Goal: Task Accomplishment & Management: Use online tool/utility

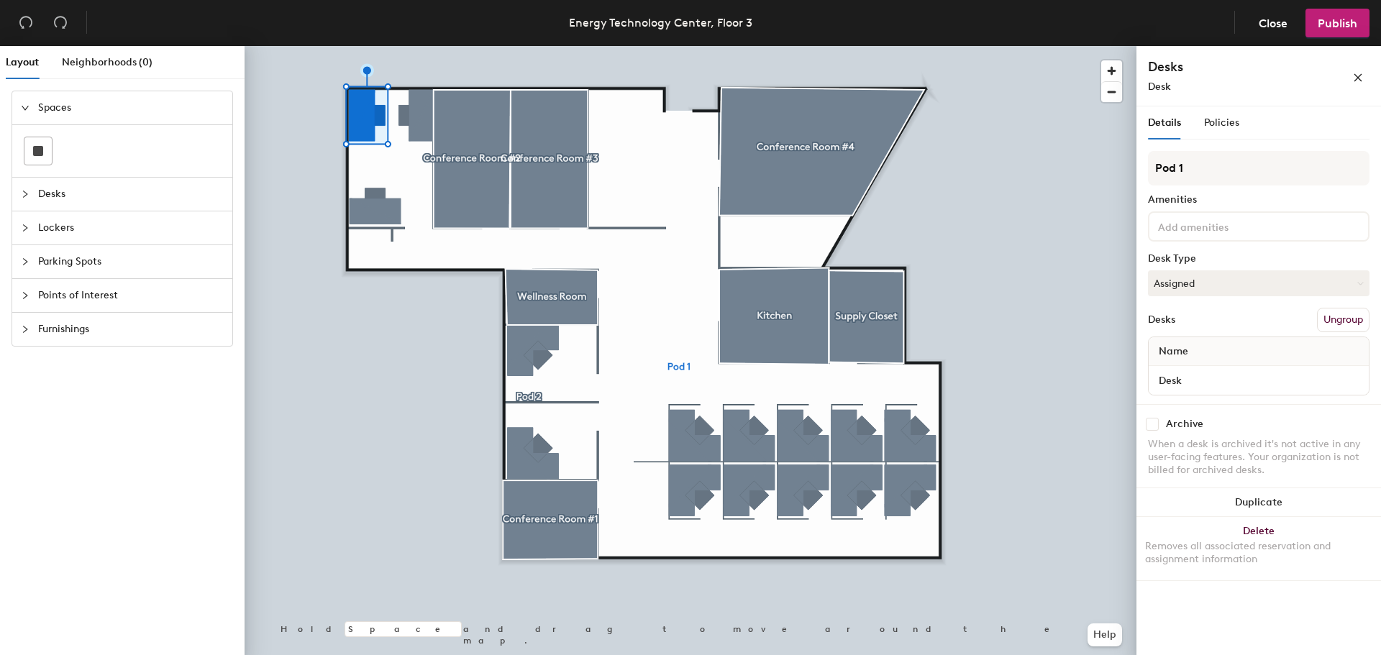
click at [1347, 324] on button "Ungroup" at bounding box center [1343, 320] width 53 height 24
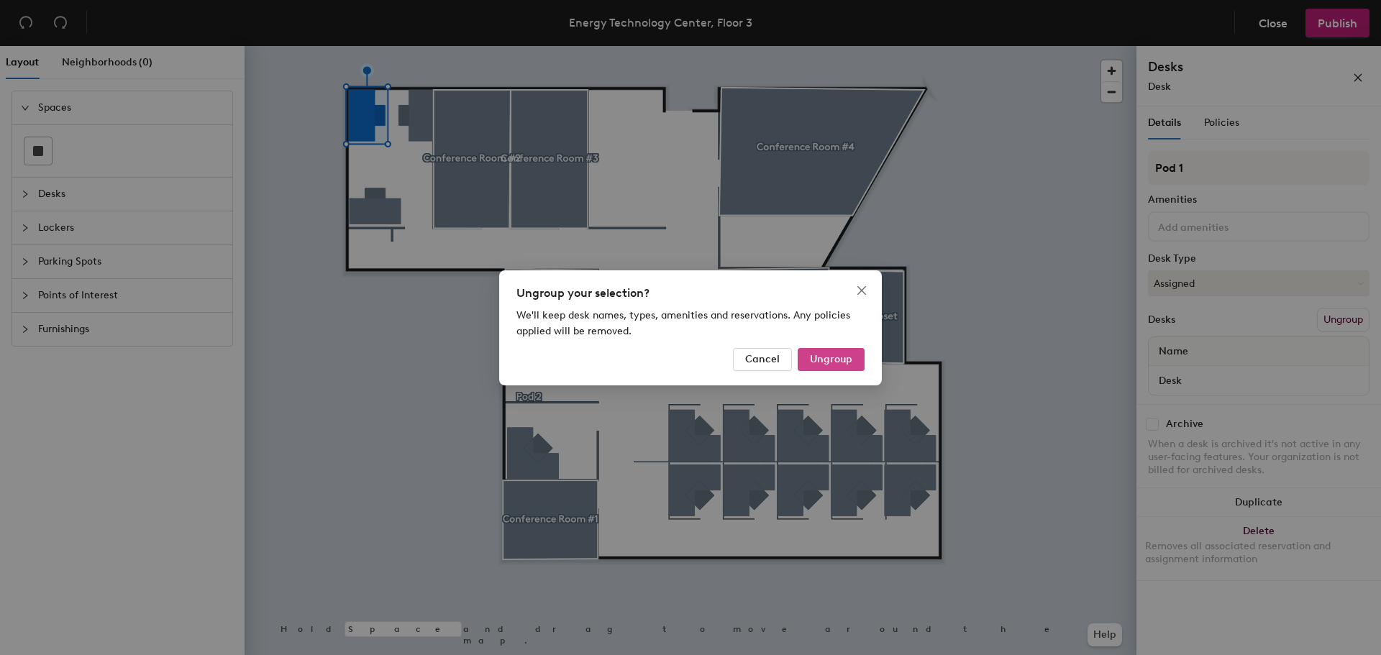
click at [842, 353] on span "Ungroup" at bounding box center [831, 359] width 42 height 12
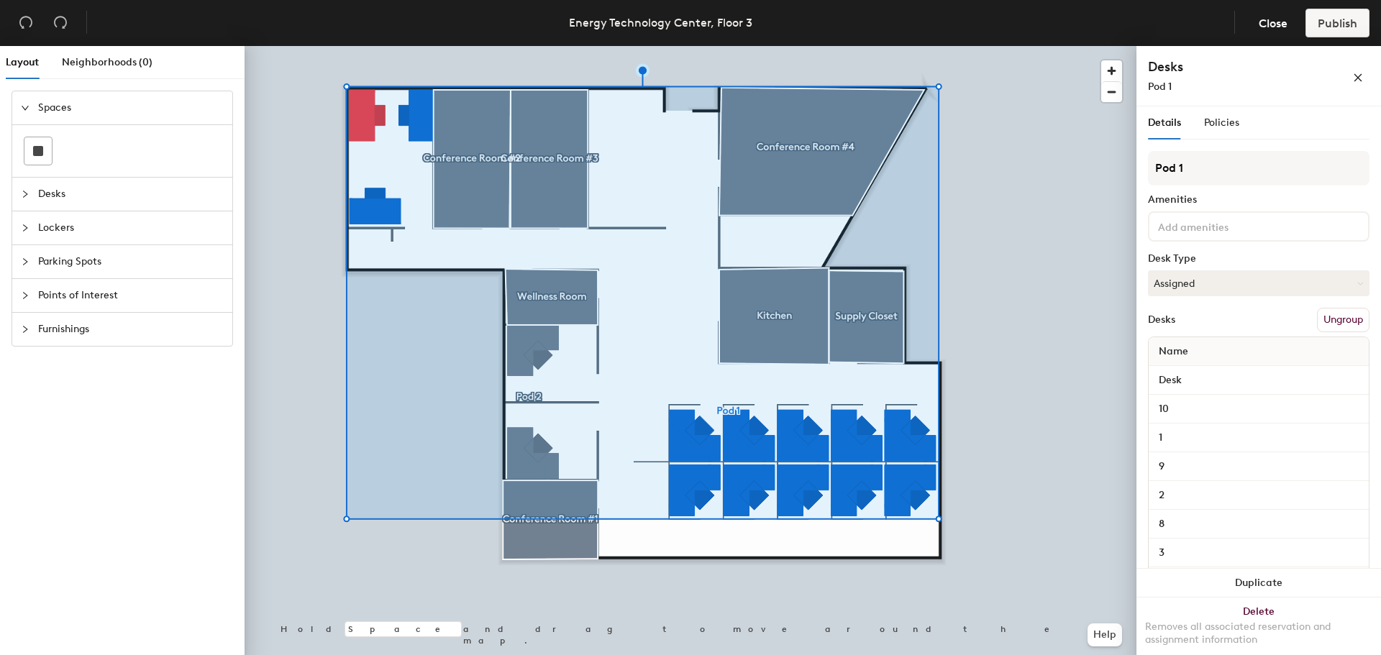
click at [1343, 327] on button "Ungroup" at bounding box center [1343, 320] width 53 height 24
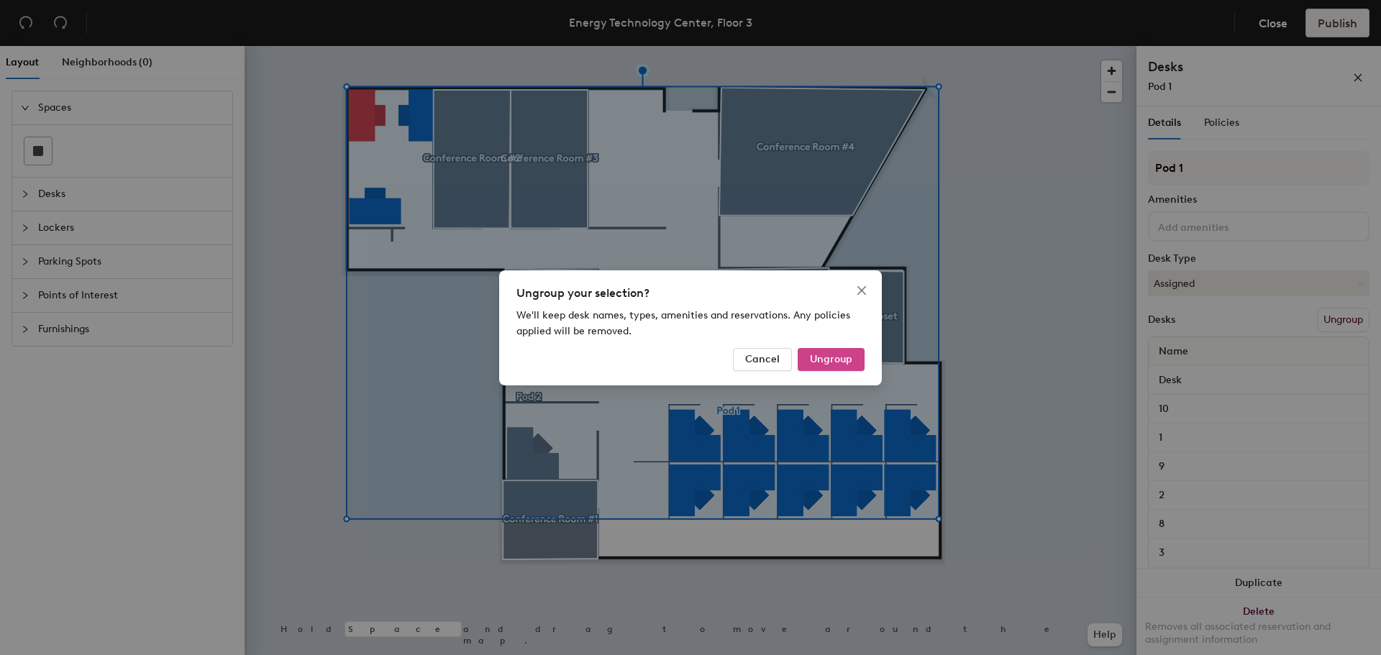
click at [858, 352] on button "Ungroup" at bounding box center [831, 359] width 67 height 23
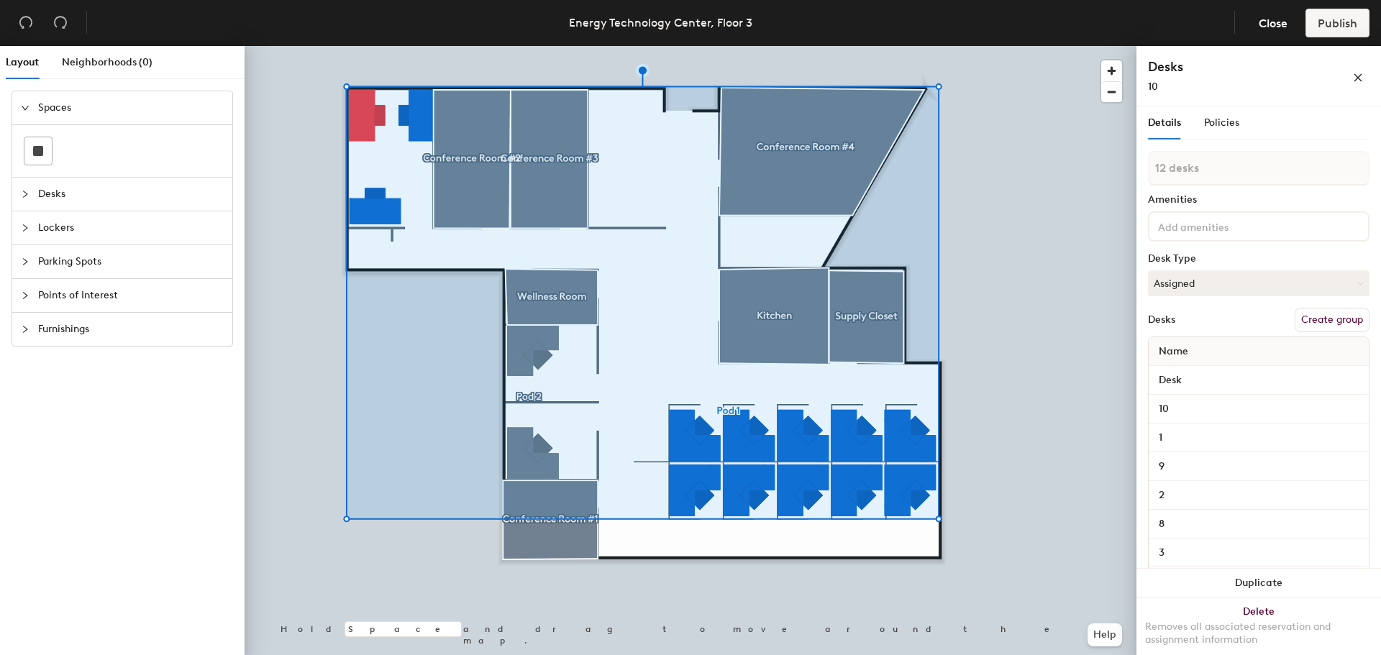
type input "1 desk"
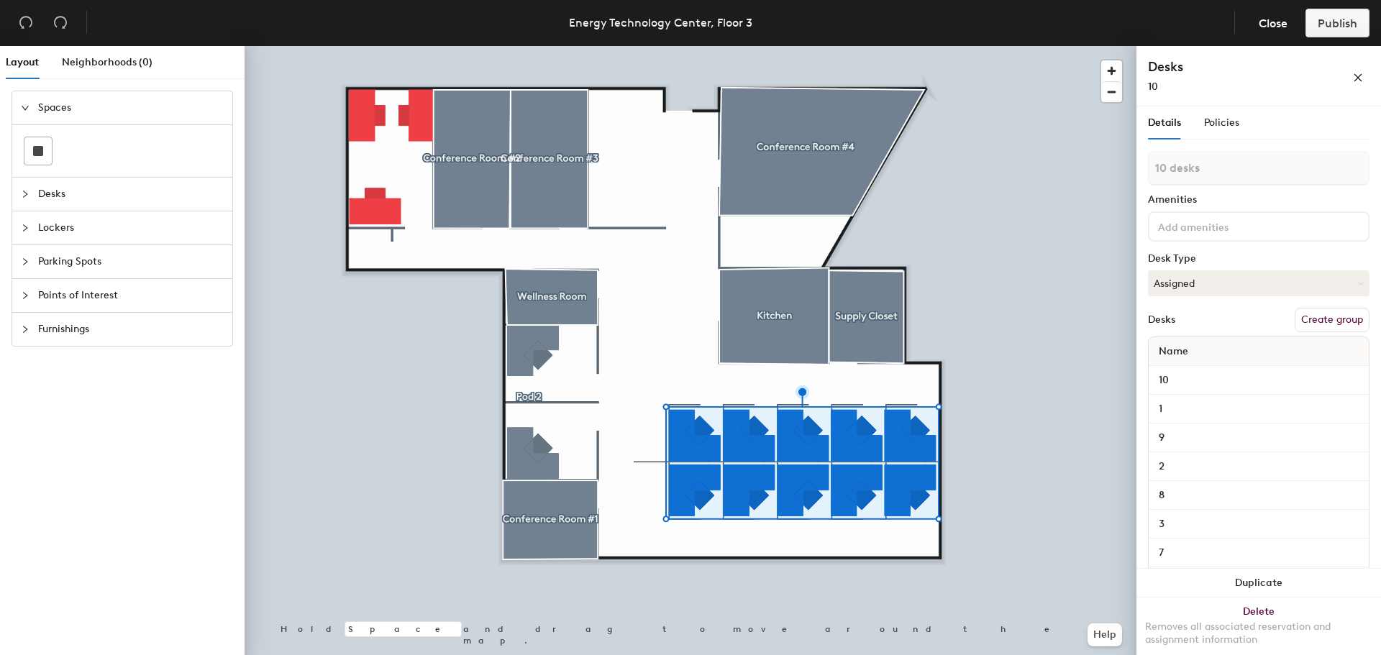
click at [1331, 323] on button "Create group" at bounding box center [1332, 320] width 75 height 24
click at [1274, 26] on span "Close" at bounding box center [1273, 24] width 29 height 14
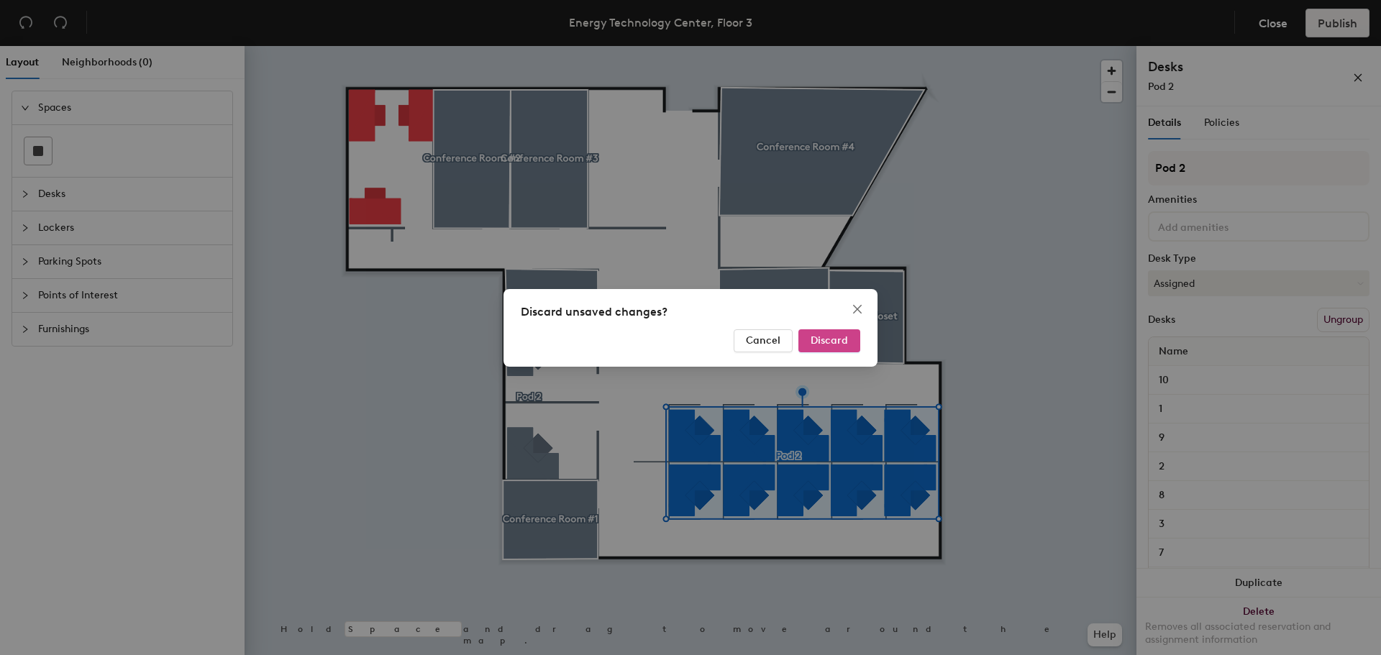
click at [848, 339] on button "Discard" at bounding box center [829, 340] width 62 height 23
